Goal: Information Seeking & Learning: Learn about a topic

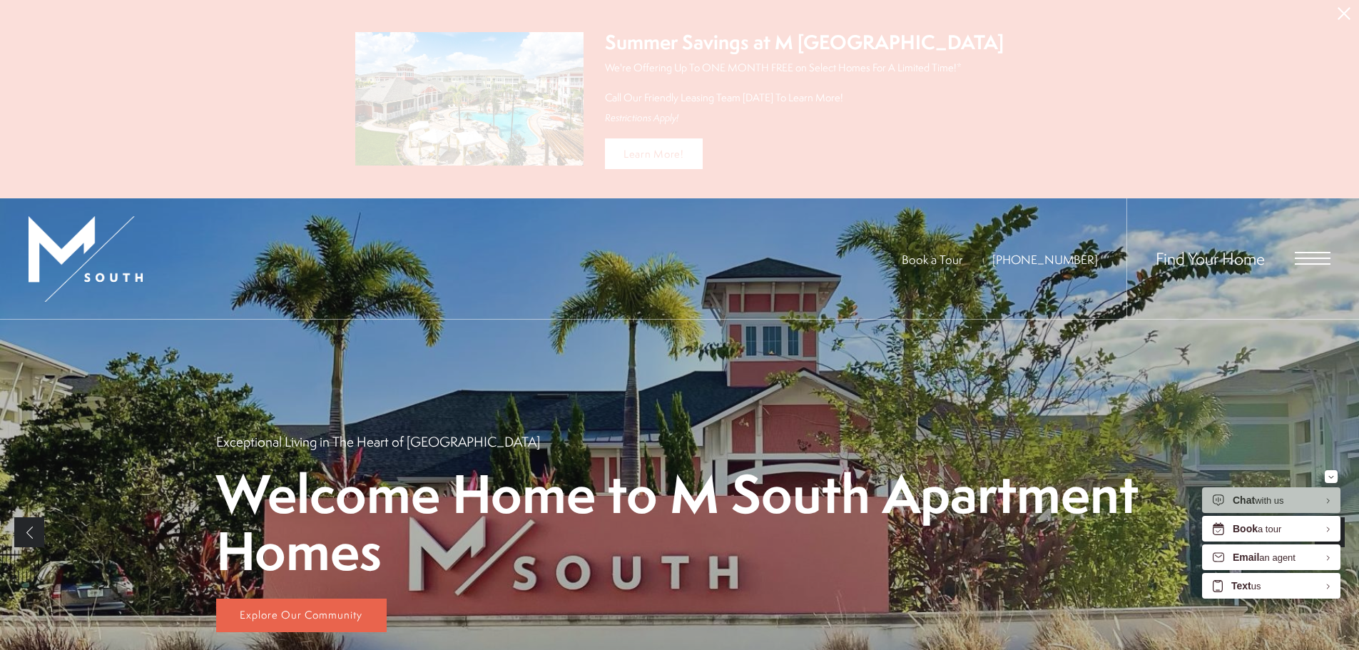
scroll to position [499, 0]
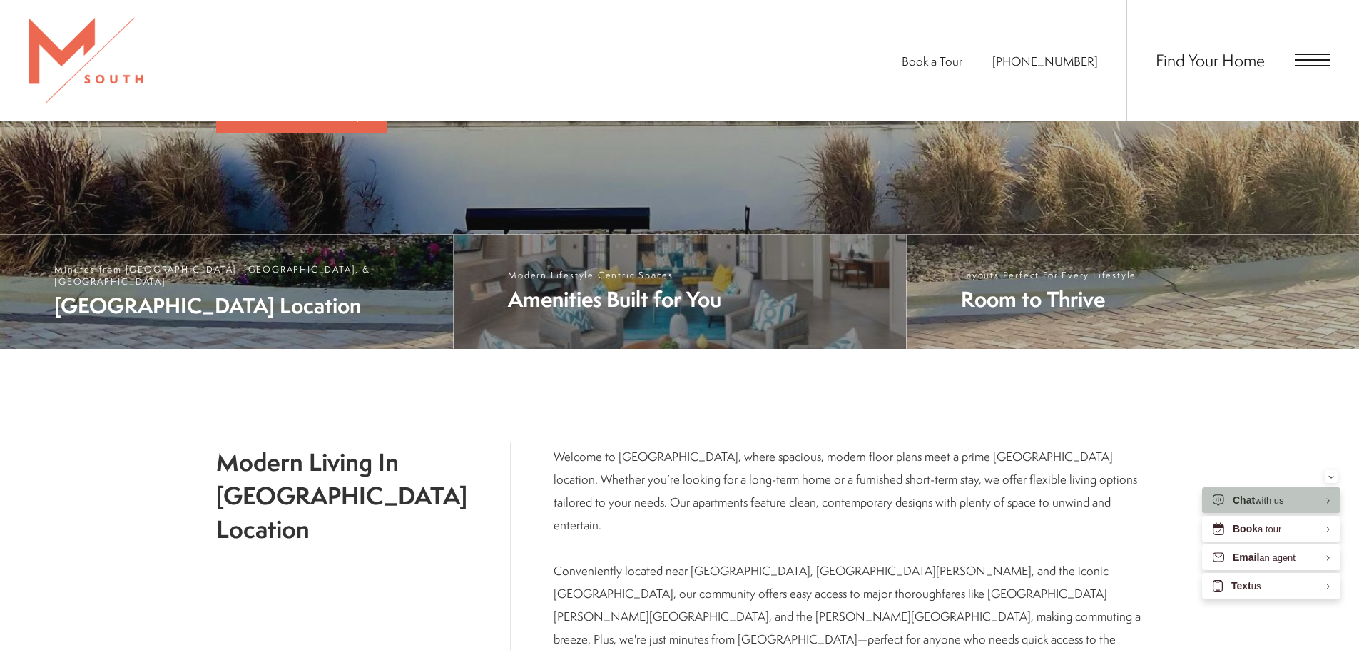
click at [628, 298] on span "Amenities Built for You" at bounding box center [614, 299] width 213 height 29
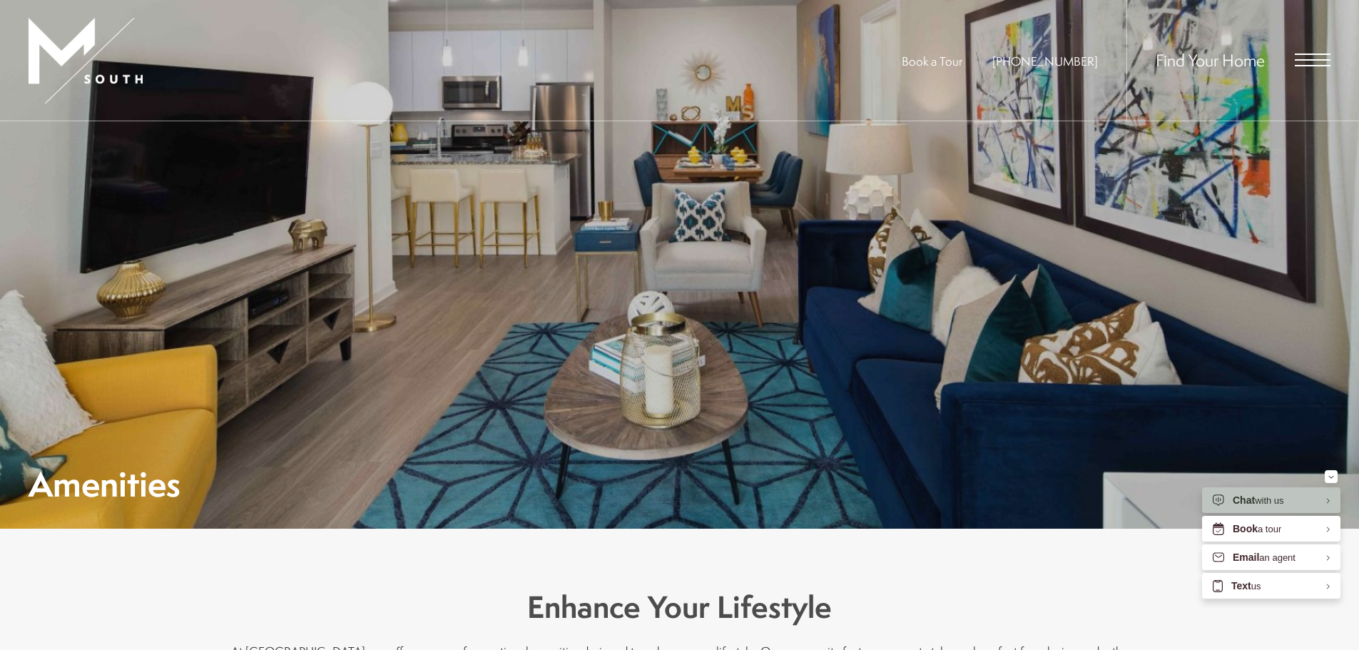
drag, startPoint x: 1286, startPoint y: 58, endPoint x: 1299, endPoint y: 57, distance: 13.6
click at [1295, 56] on div "Find Your Home" at bounding box center [1229, 60] width 204 height 121
click at [1299, 57] on span "Open Menu" at bounding box center [1313, 60] width 36 height 13
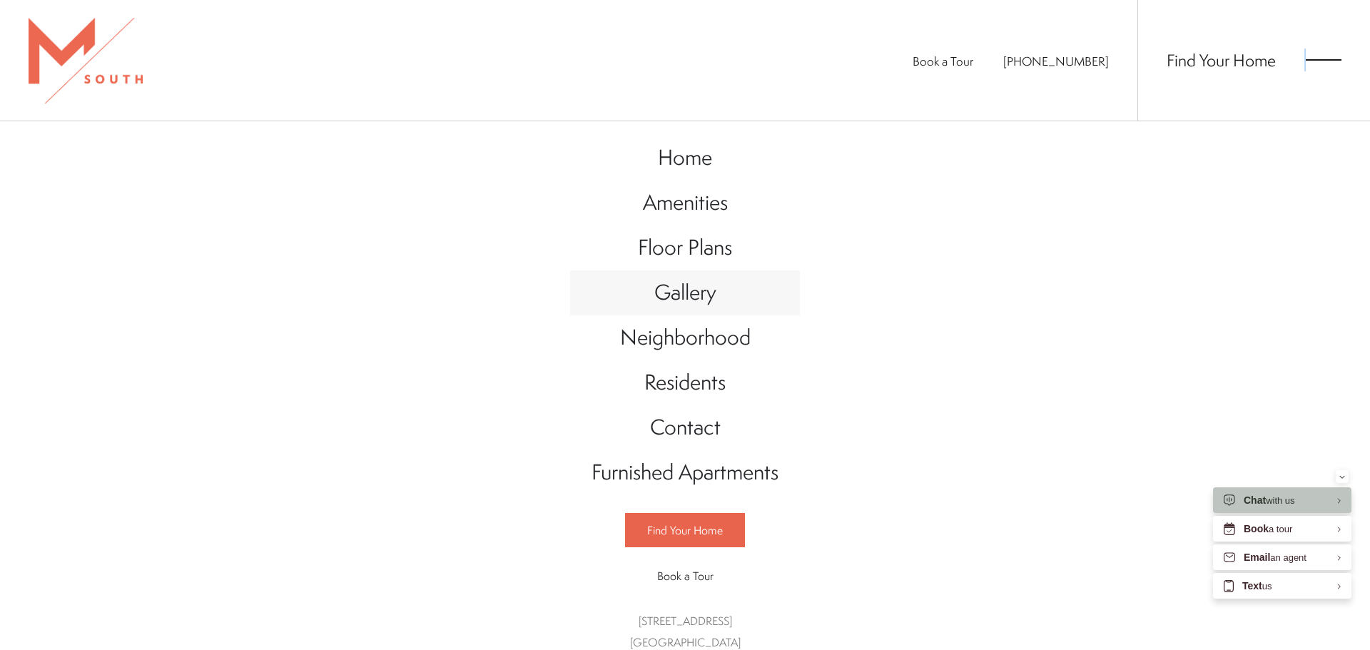
click at [701, 290] on span "Gallery" at bounding box center [685, 292] width 62 height 29
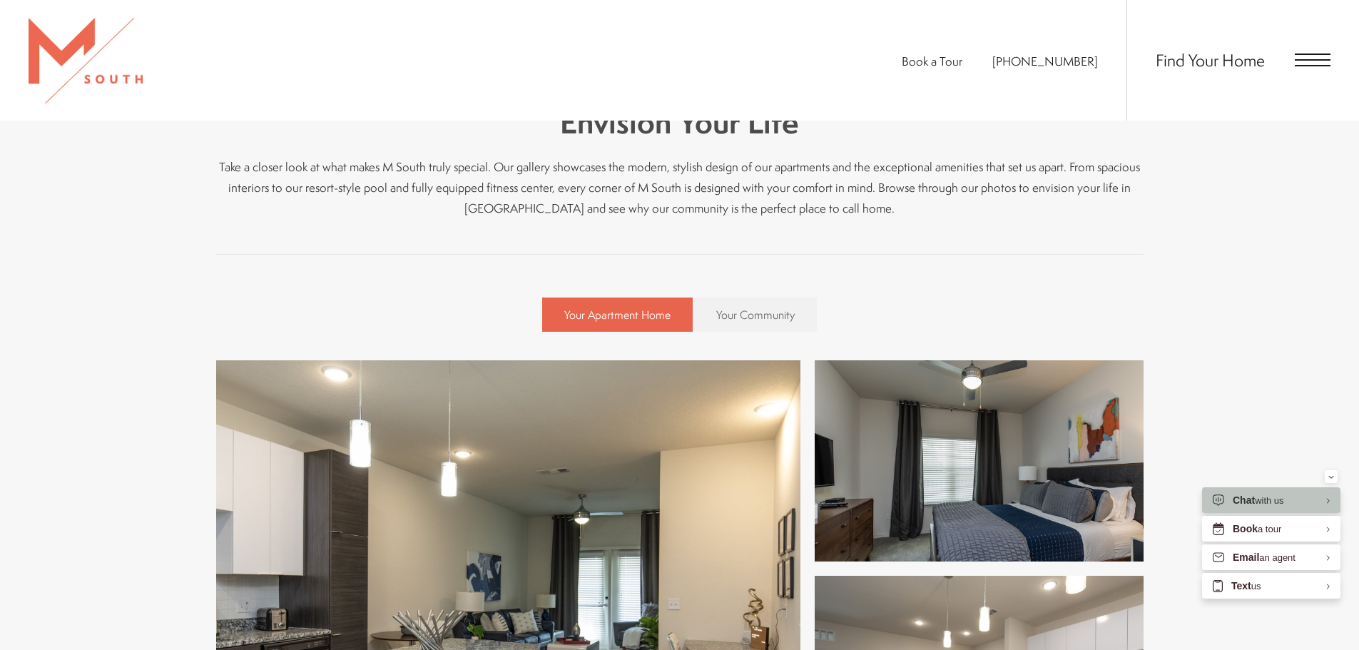
scroll to position [332, 0]
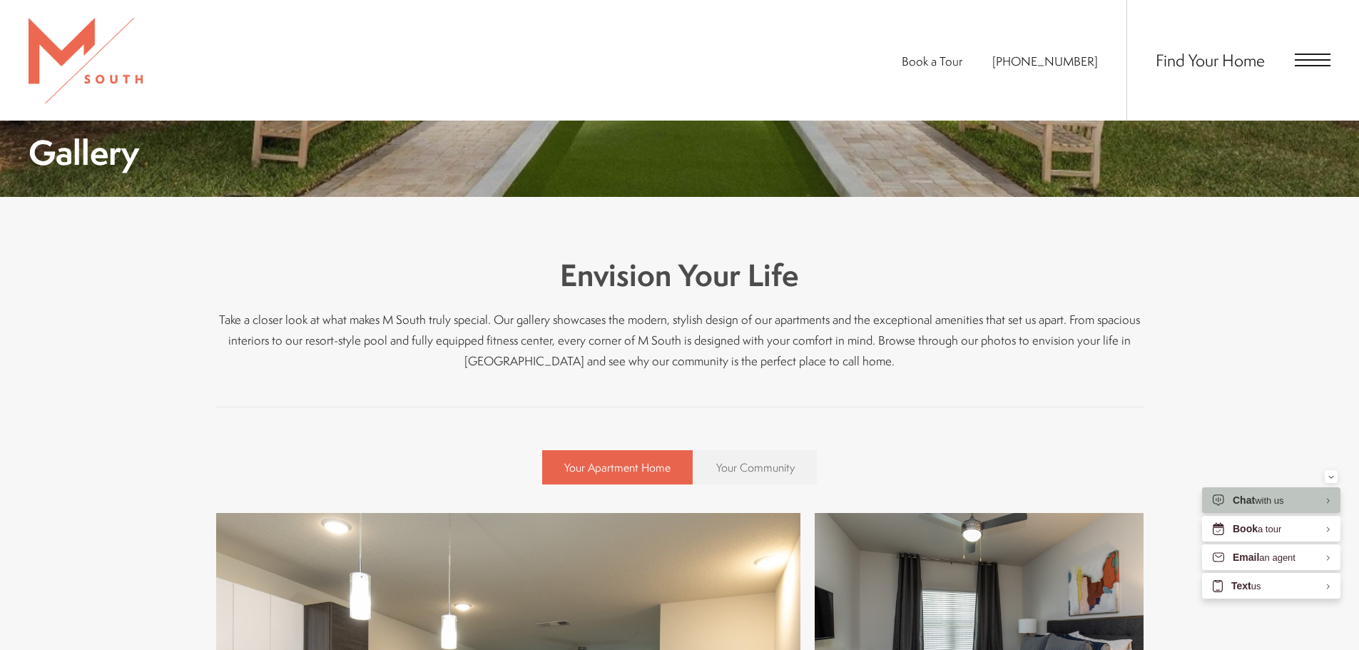
click at [788, 471] on span "Your Community" at bounding box center [755, 467] width 78 height 16
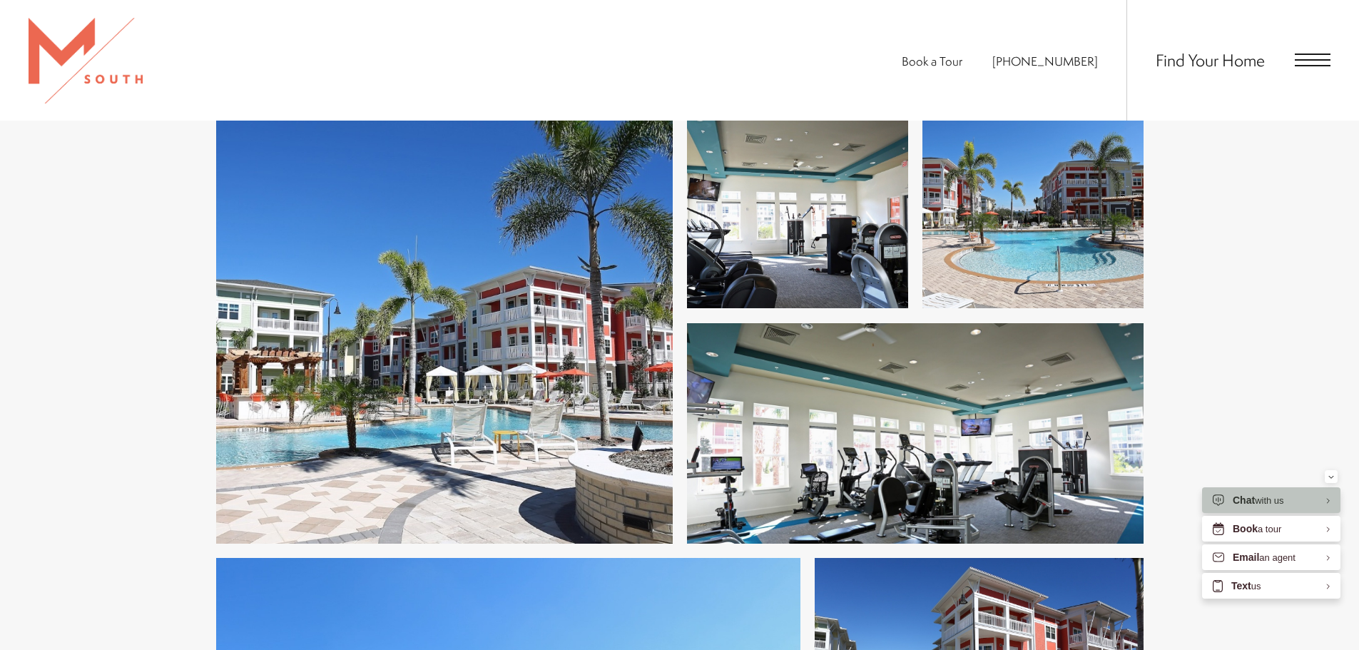
scroll to position [2758, 0]
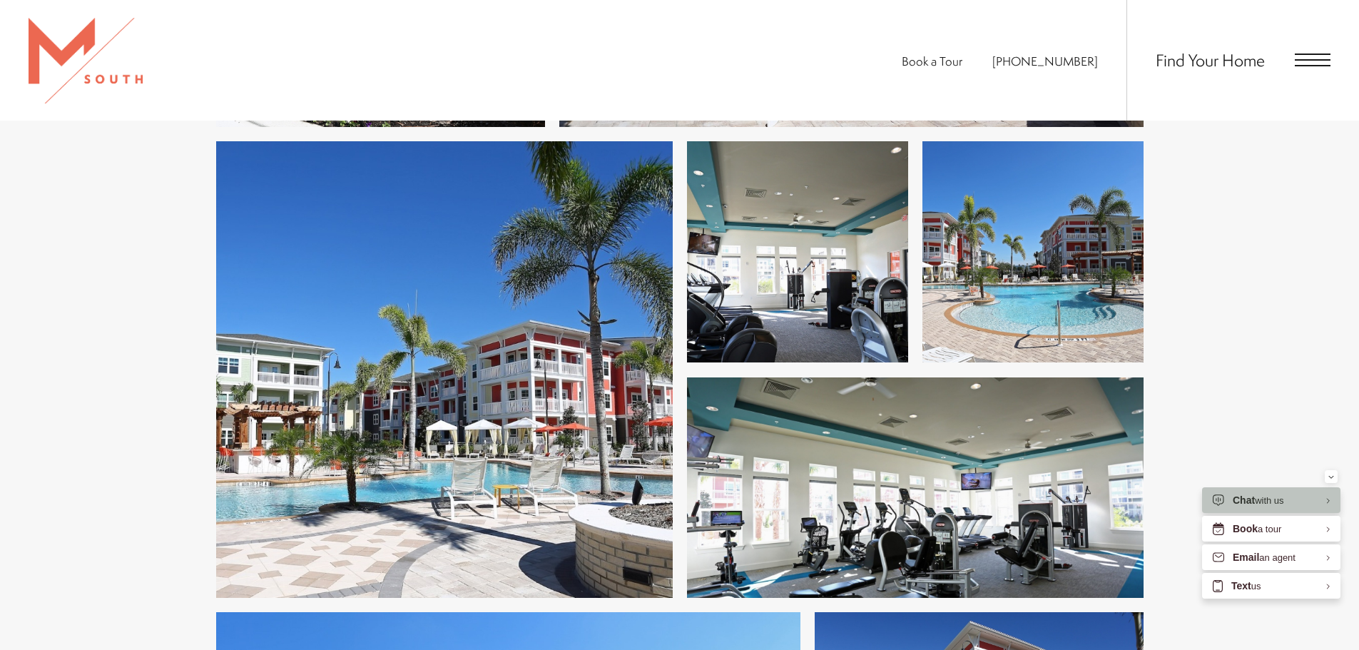
click at [812, 293] on img at bounding box center [797, 252] width 221 height 222
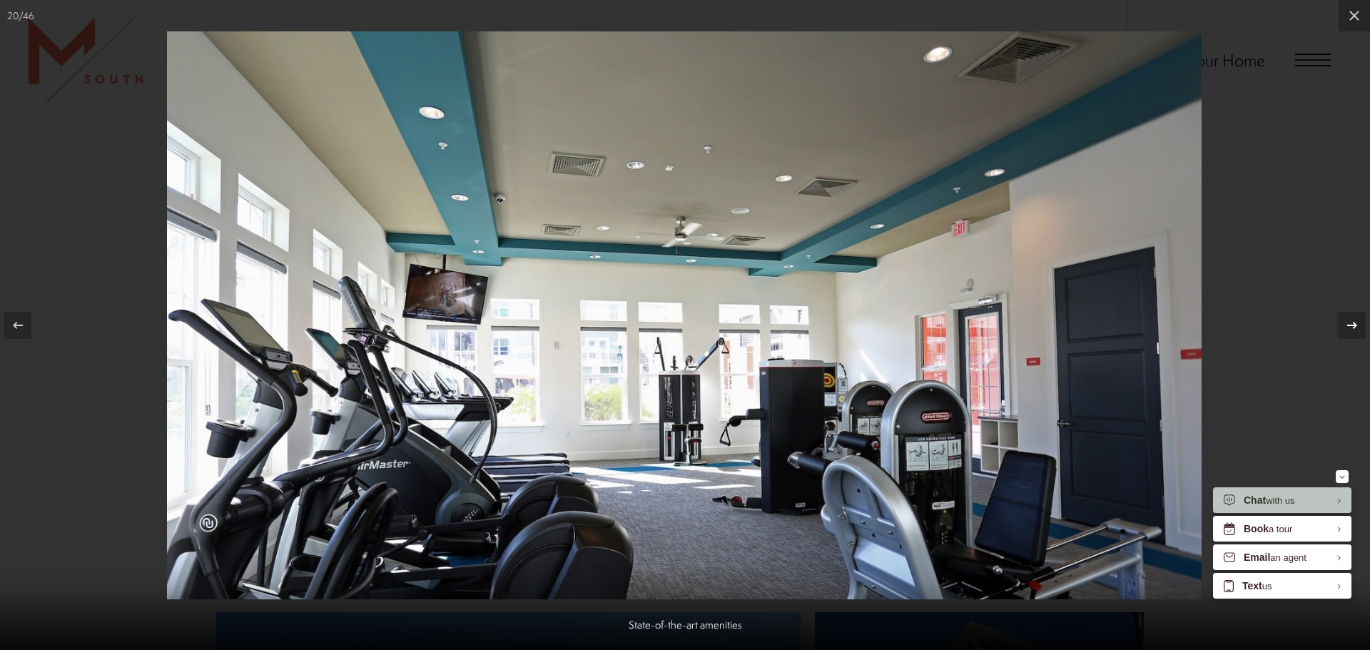
click at [1338, 329] on div at bounding box center [1351, 325] width 27 height 27
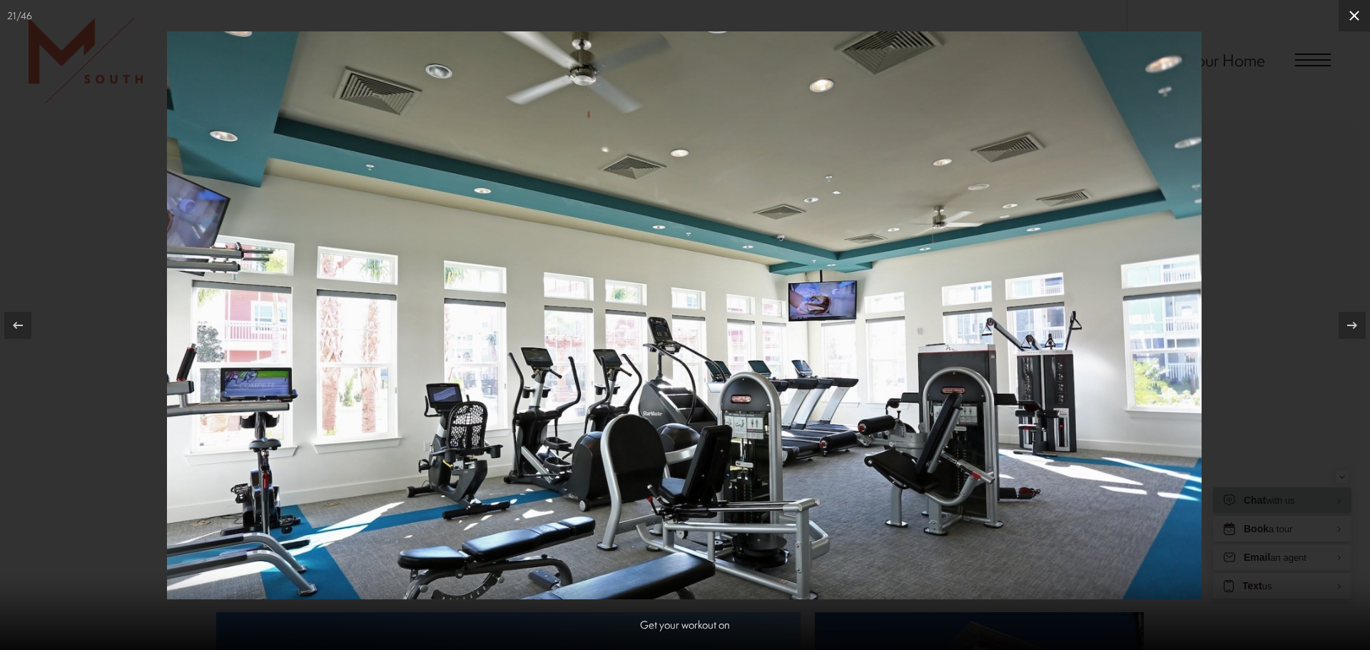
click at [1351, 16] on icon at bounding box center [1354, 15] width 17 height 17
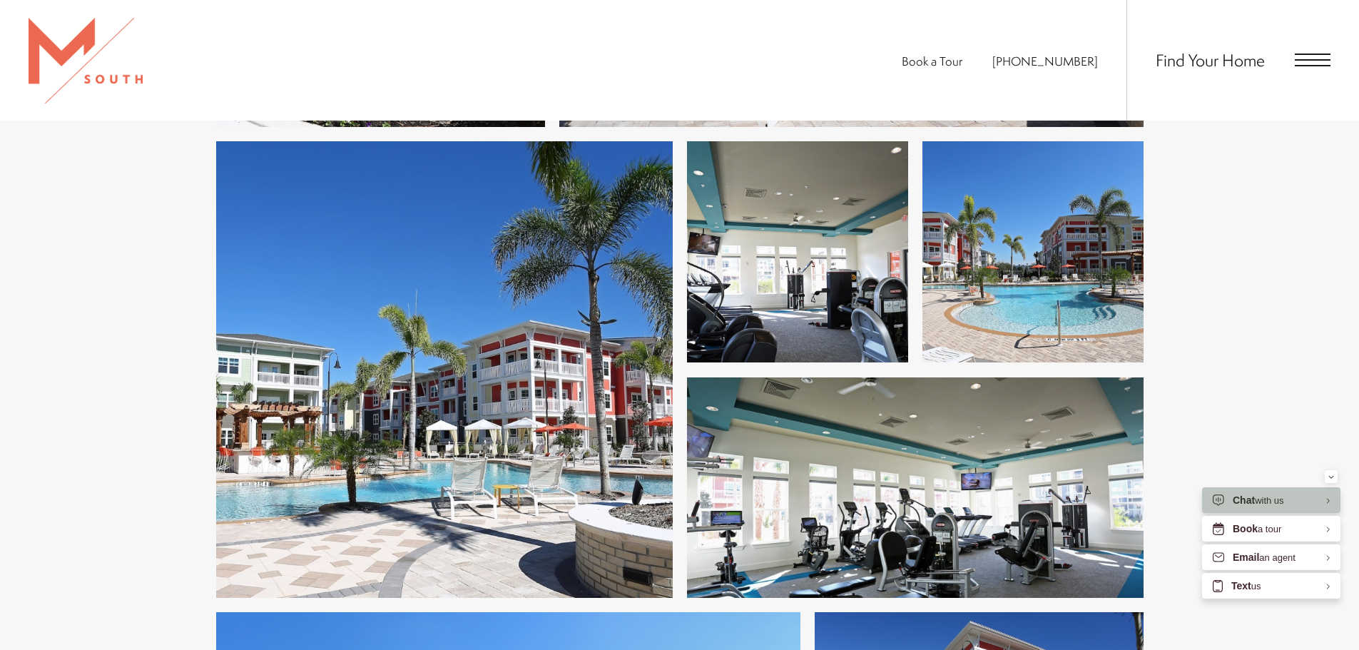
click at [863, 250] on img at bounding box center [797, 252] width 221 height 222
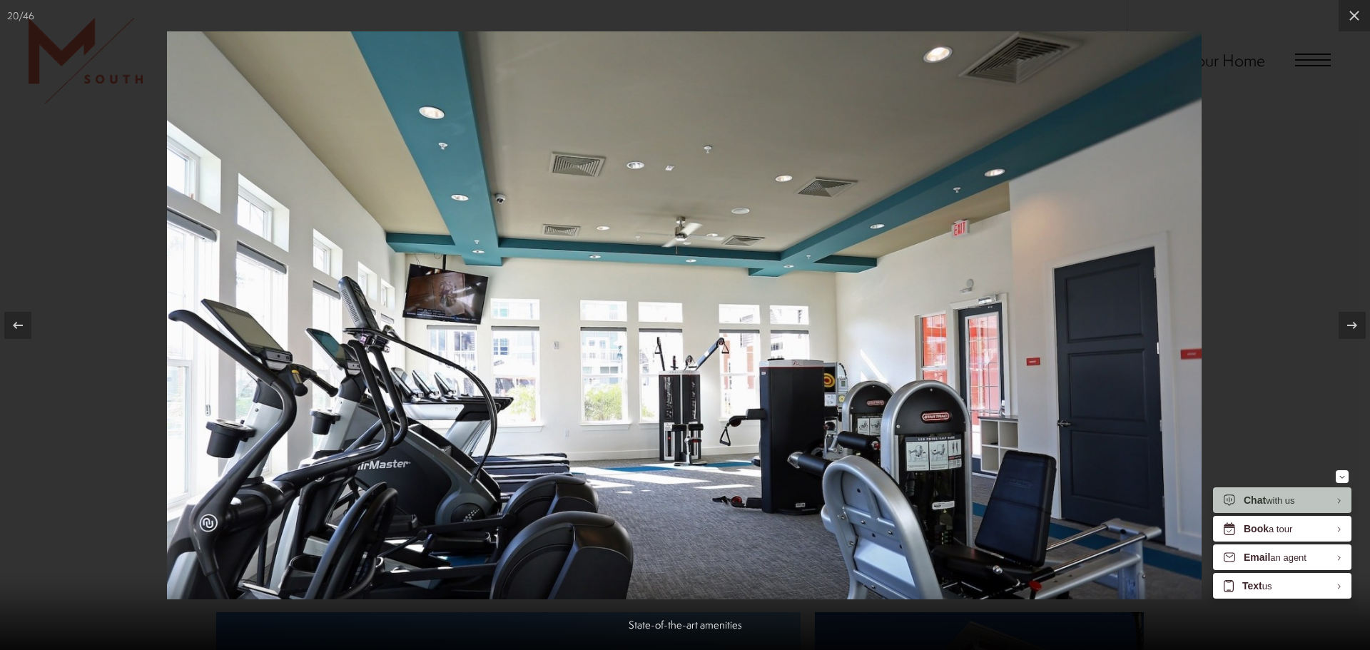
click at [843, 370] on img at bounding box center [684, 315] width 1035 height 568
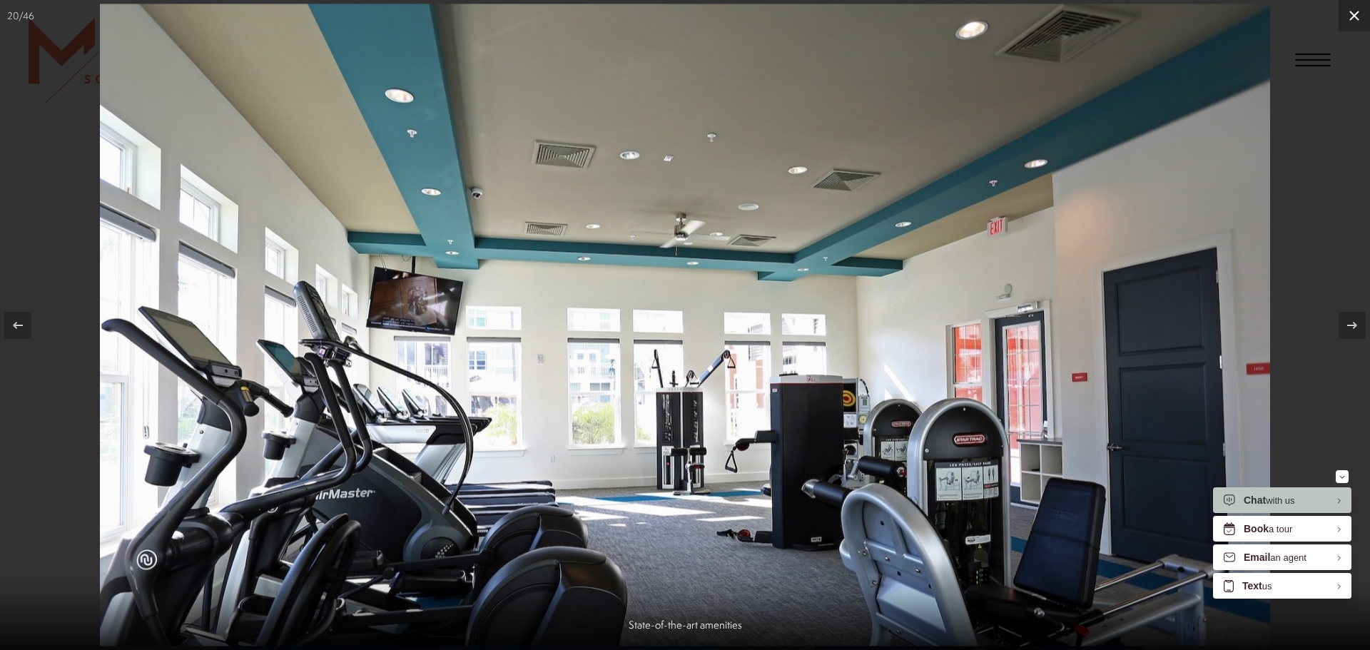
click at [1358, 21] on icon at bounding box center [1354, 15] width 17 height 17
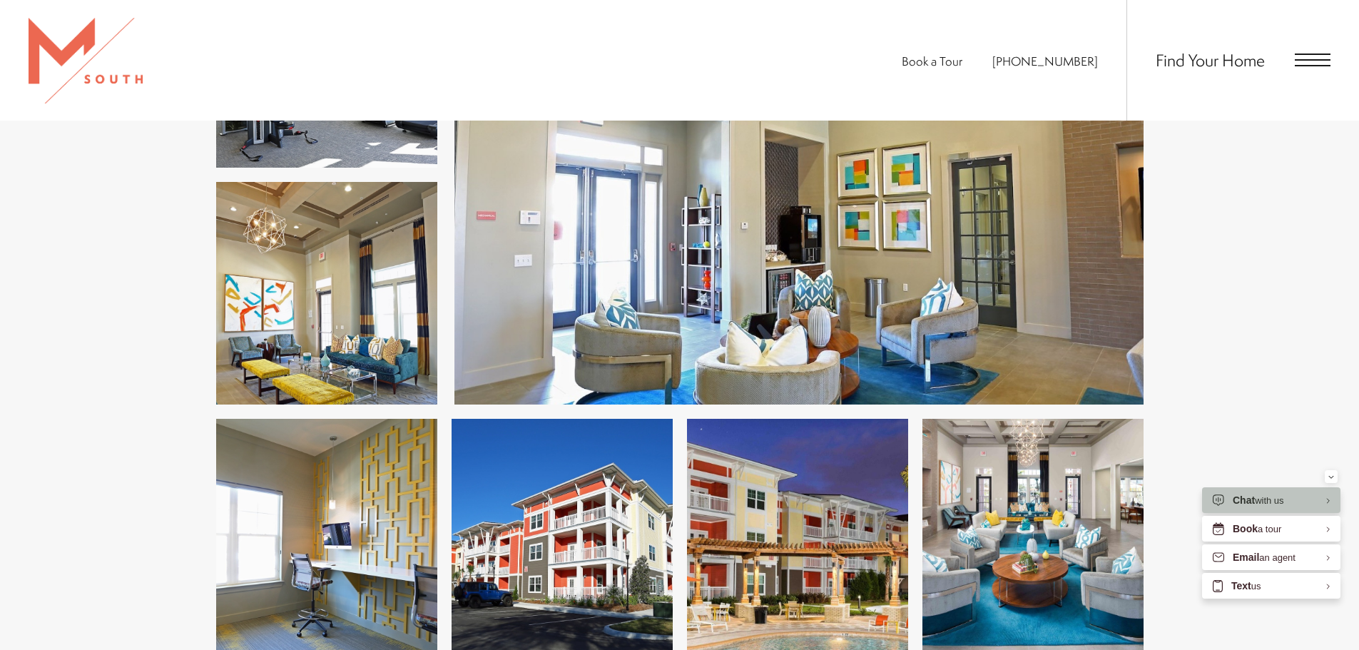
scroll to position [4113, 0]
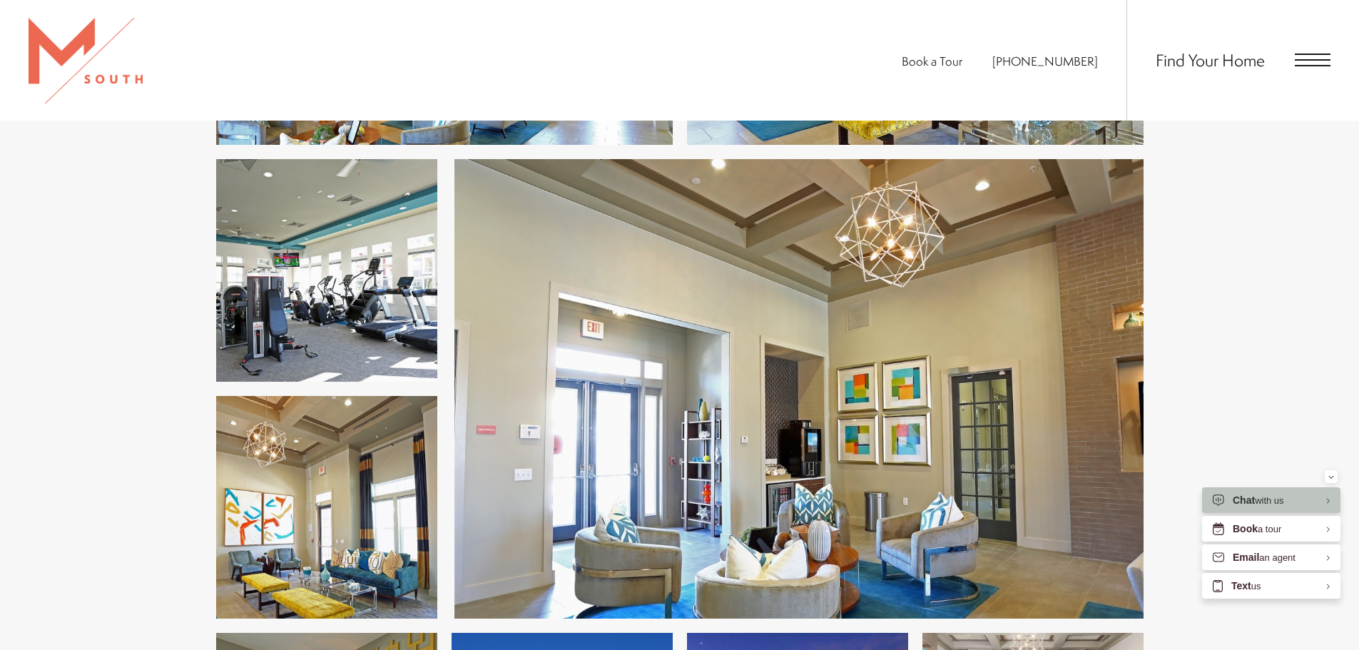
click at [363, 264] on img at bounding box center [326, 270] width 221 height 223
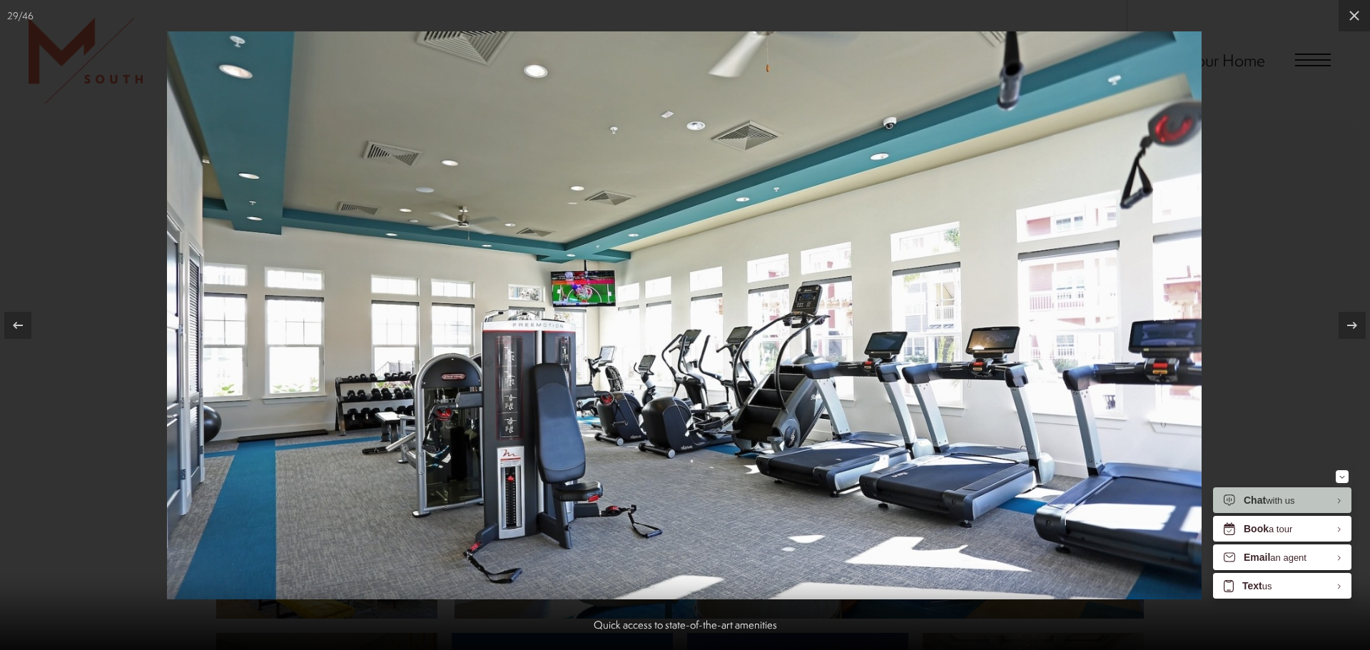
click at [385, 397] on img at bounding box center [684, 315] width 1035 height 568
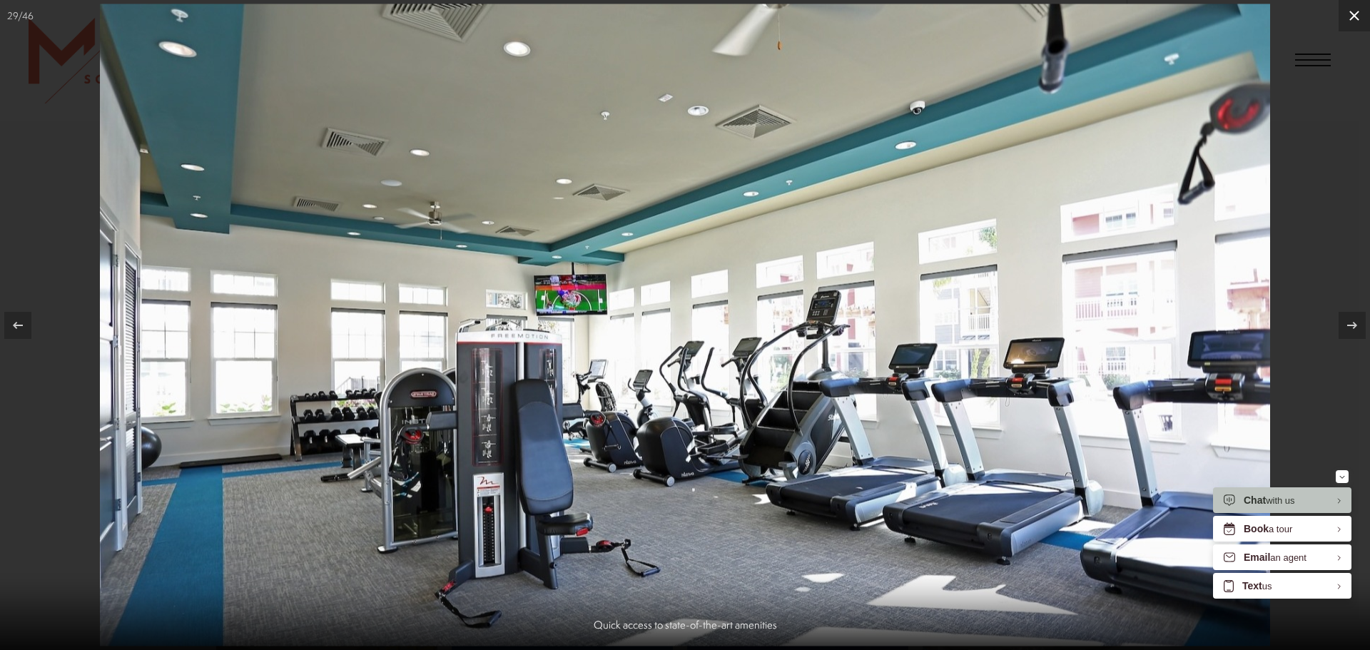
click at [1353, 14] on icon at bounding box center [1354, 15] width 17 height 17
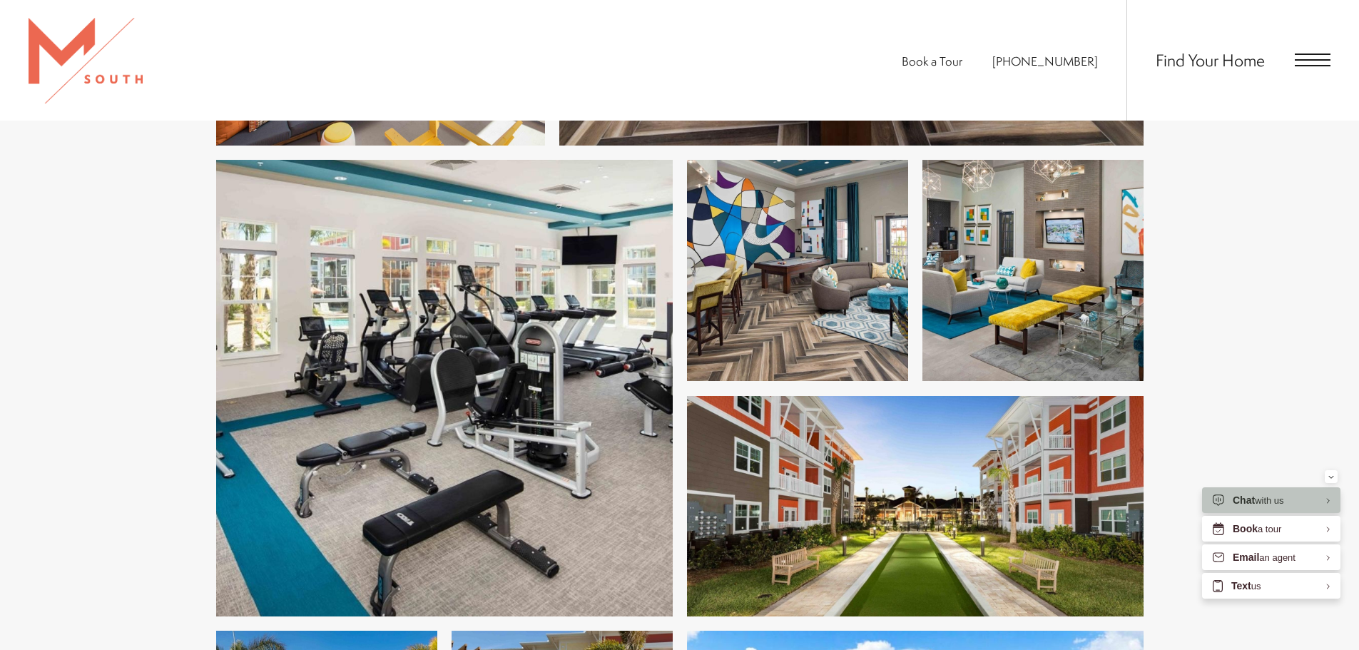
scroll to position [5255, 0]
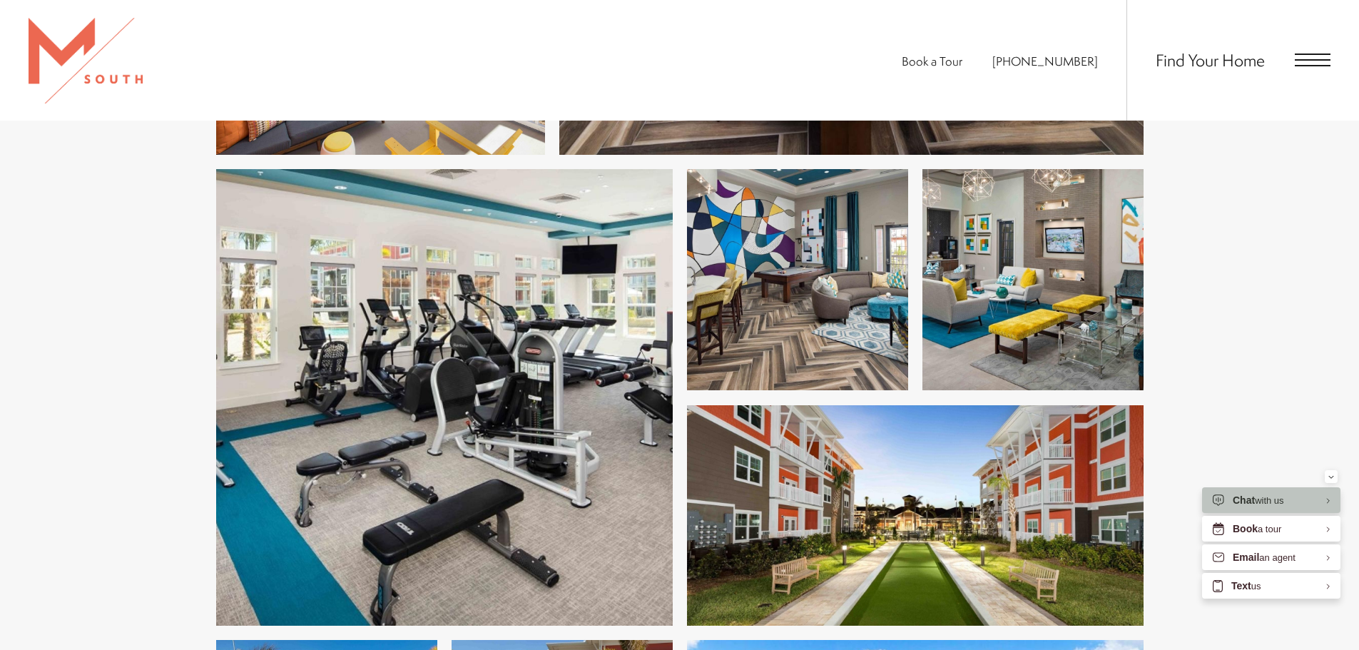
click at [549, 529] on img at bounding box center [444, 397] width 457 height 457
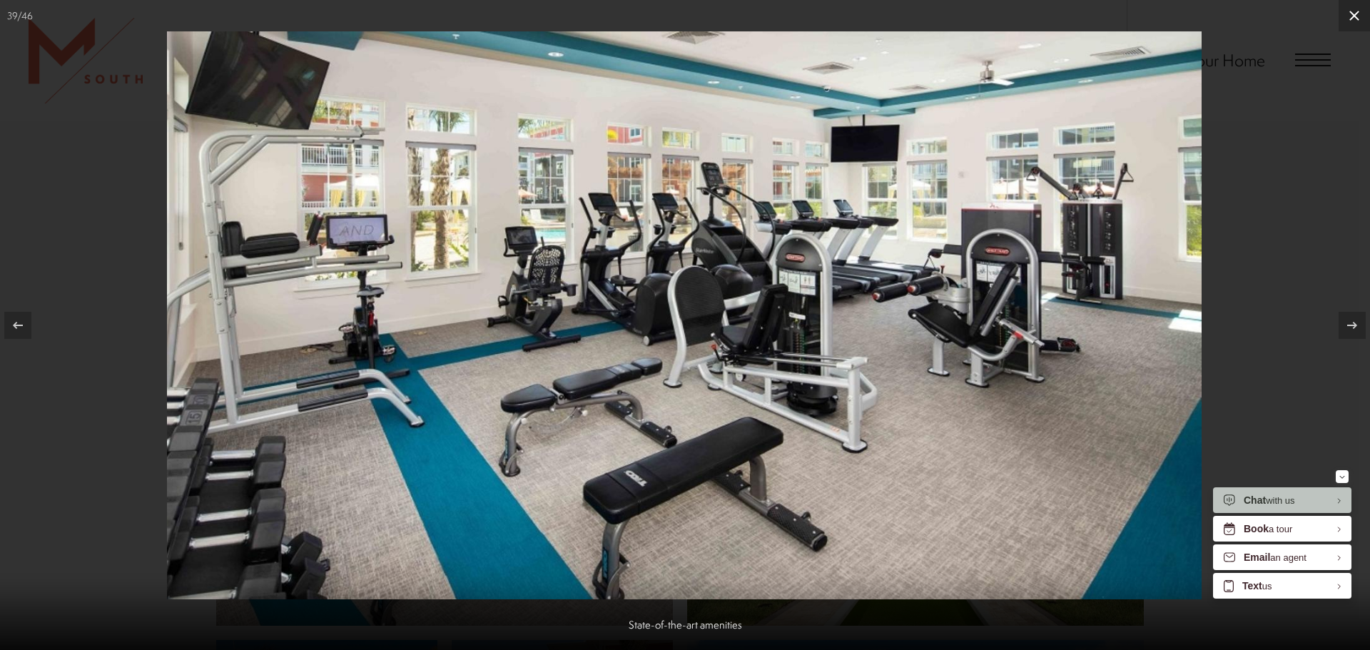
click at [1354, 19] on icon at bounding box center [1354, 15] width 17 height 17
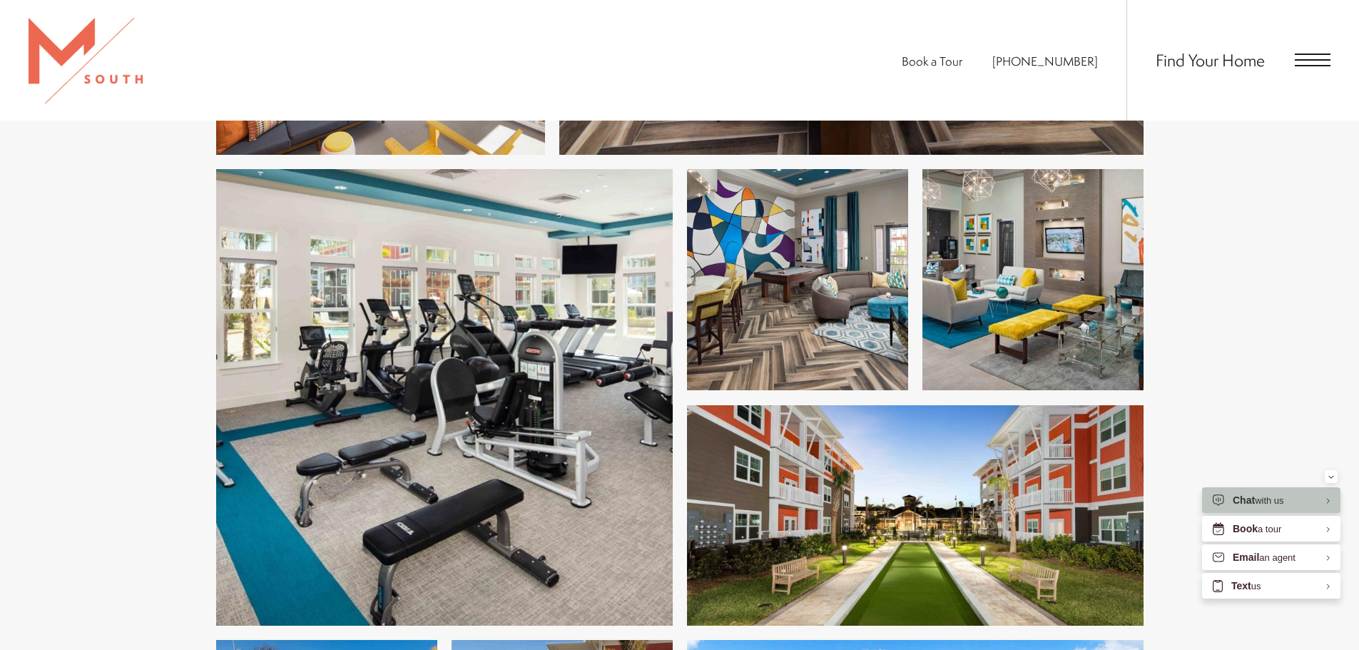
click at [1333, 476] on icon "Minimize" at bounding box center [1331, 477] width 4 height 2
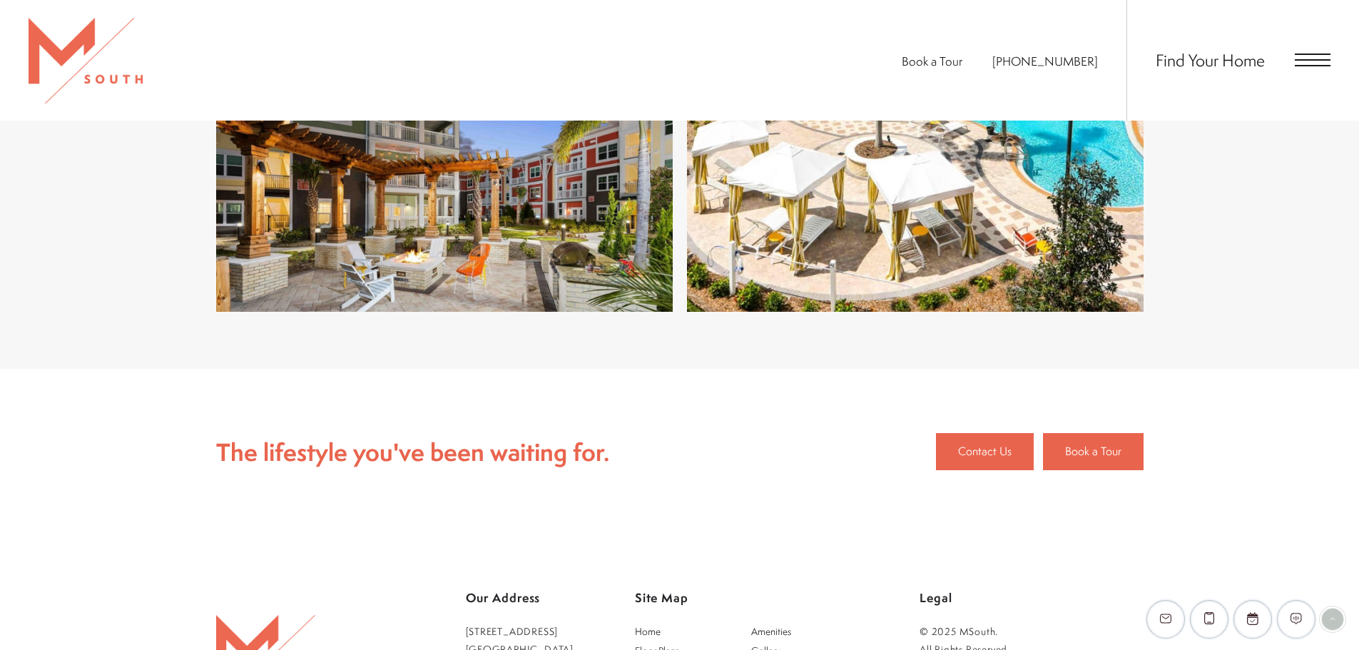
scroll to position [5754, 0]
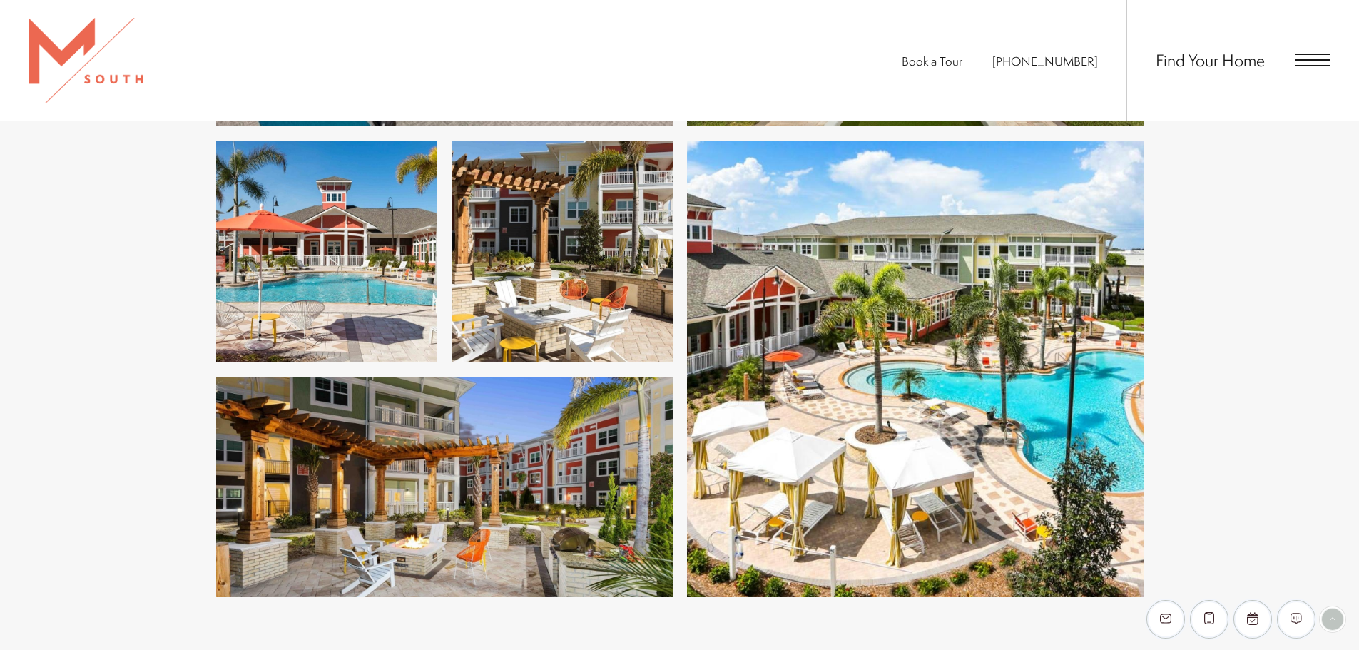
click at [1025, 440] on img at bounding box center [915, 369] width 457 height 457
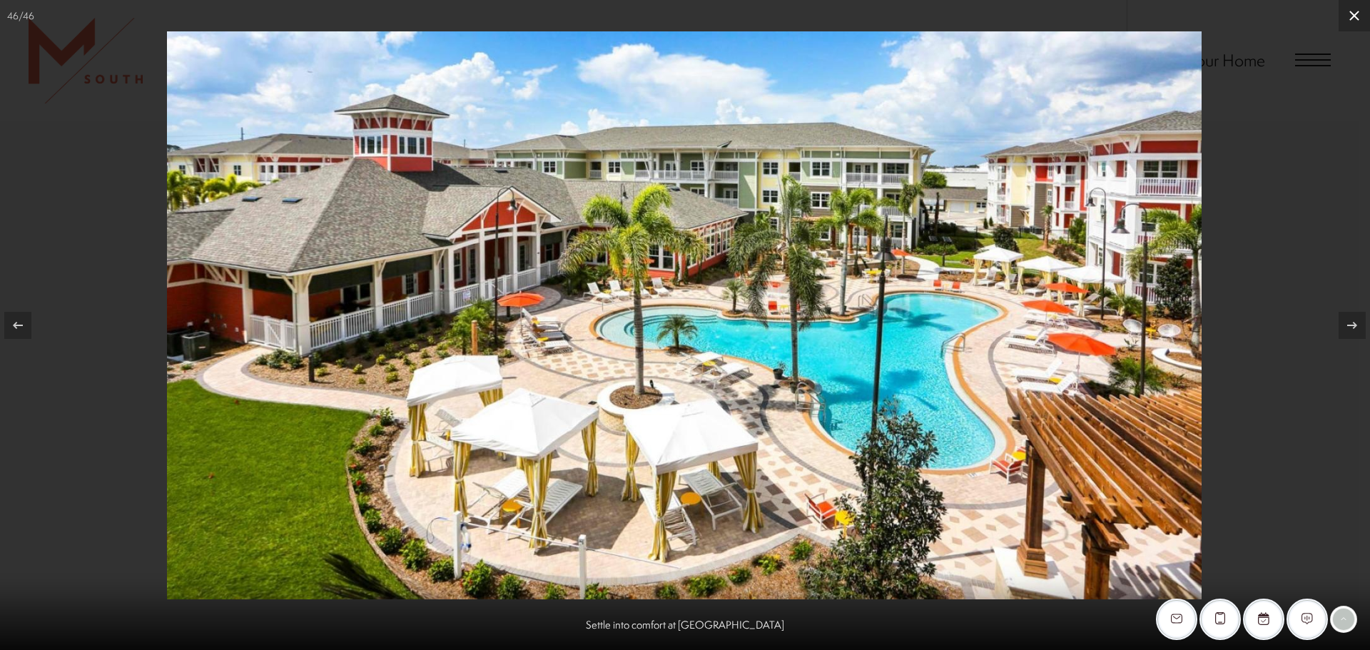
click at [1350, 15] on icon at bounding box center [1354, 15] width 17 height 17
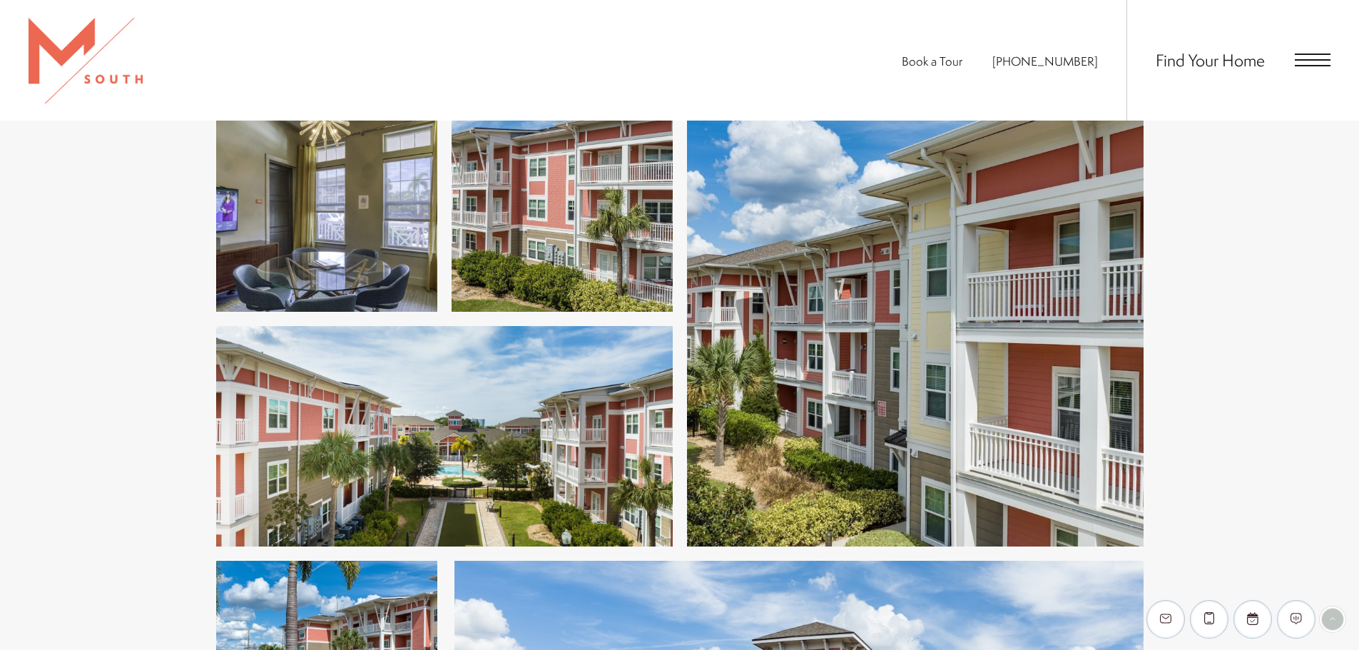
scroll to position [1129, 0]
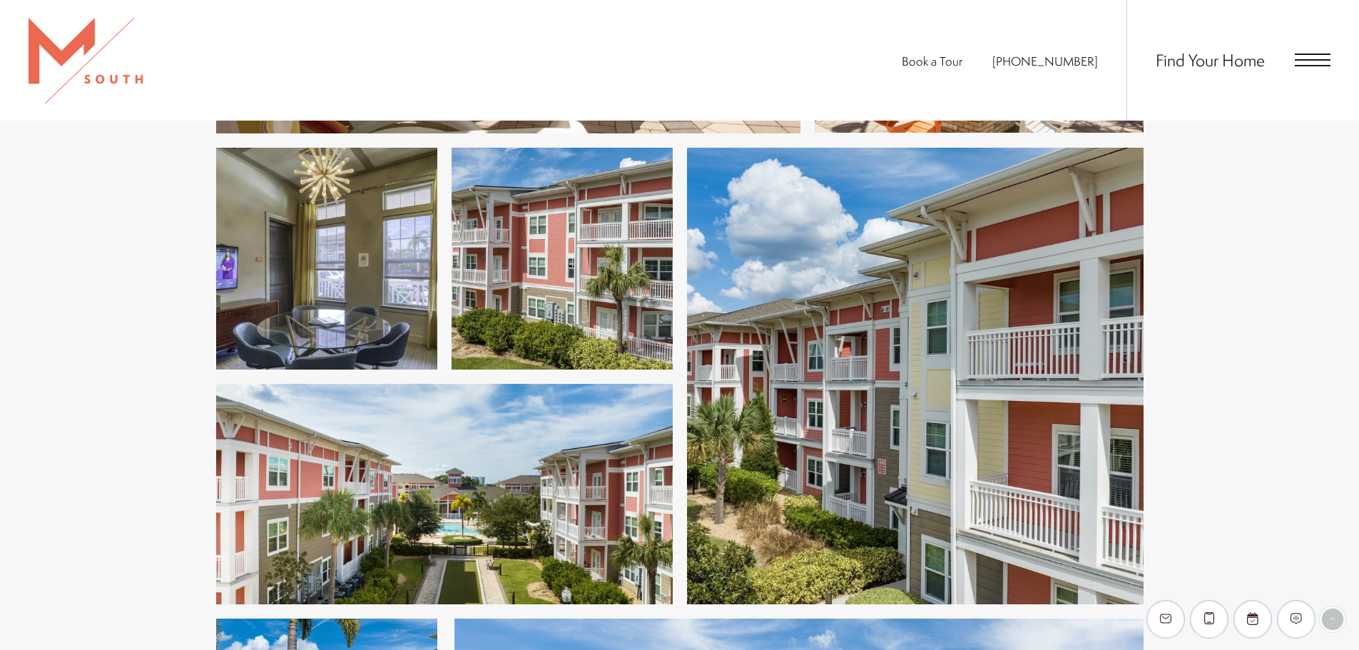
click at [1306, 62] on span "Open Menu" at bounding box center [1313, 60] width 36 height 13
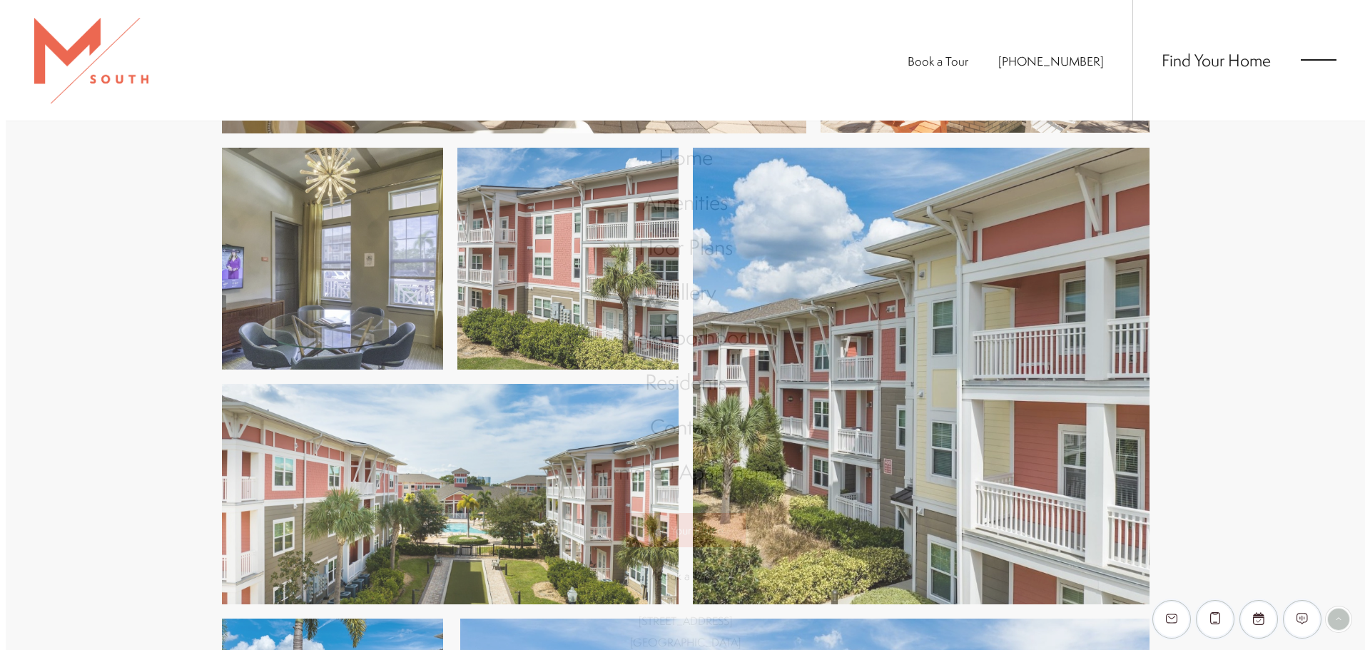
scroll to position [0, 0]
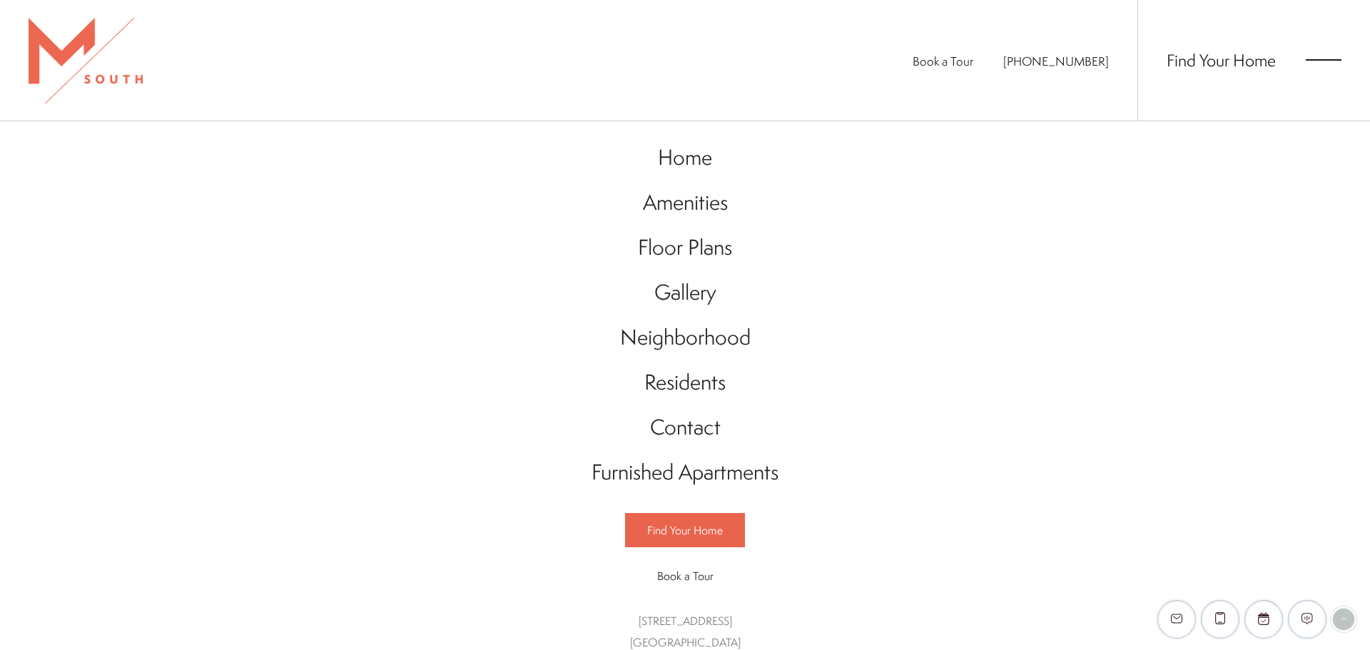
click at [1316, 59] on span "Open Menu" at bounding box center [1324, 60] width 36 height 13
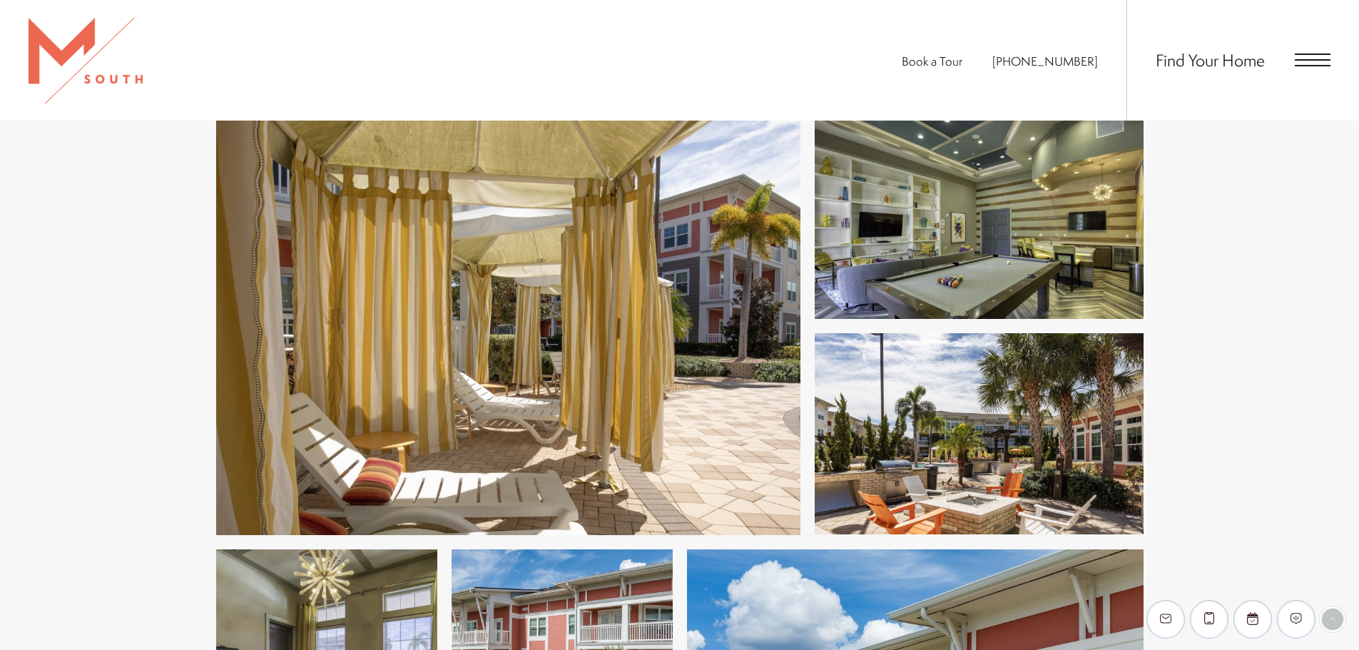
scroll to position [629, 0]
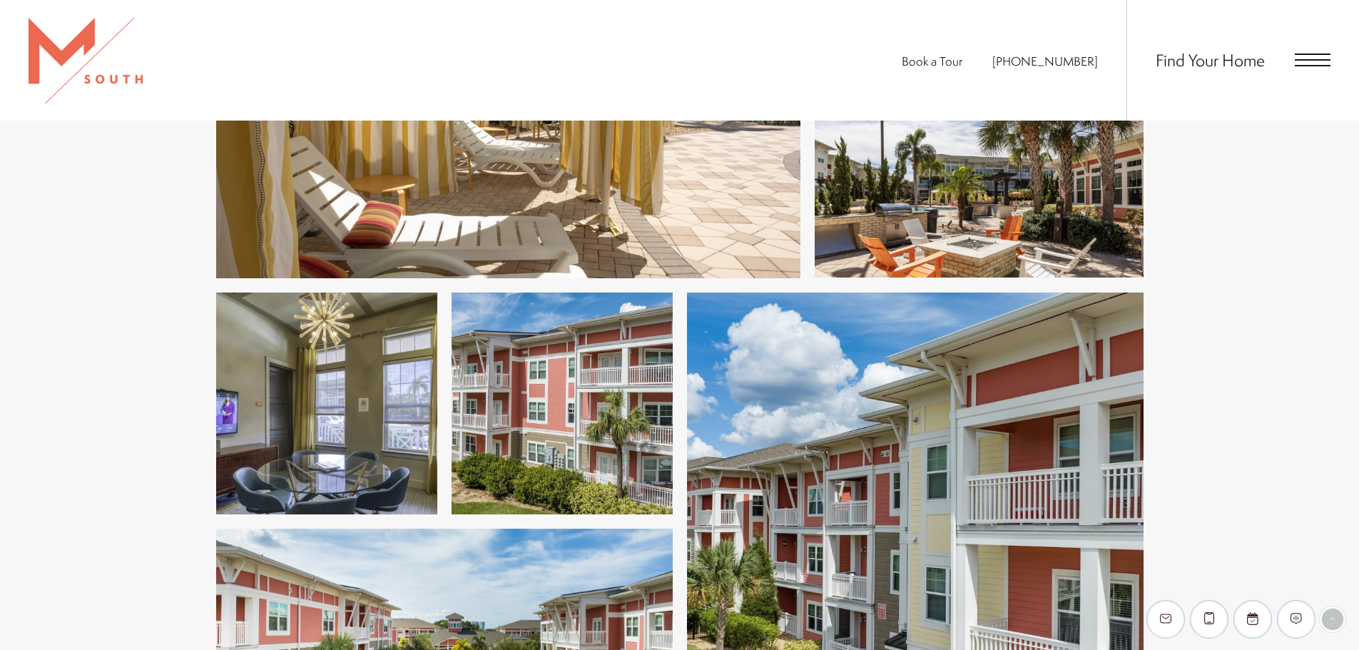
scroll to position [1200, 0]
